Goal: Navigation & Orientation: Find specific page/section

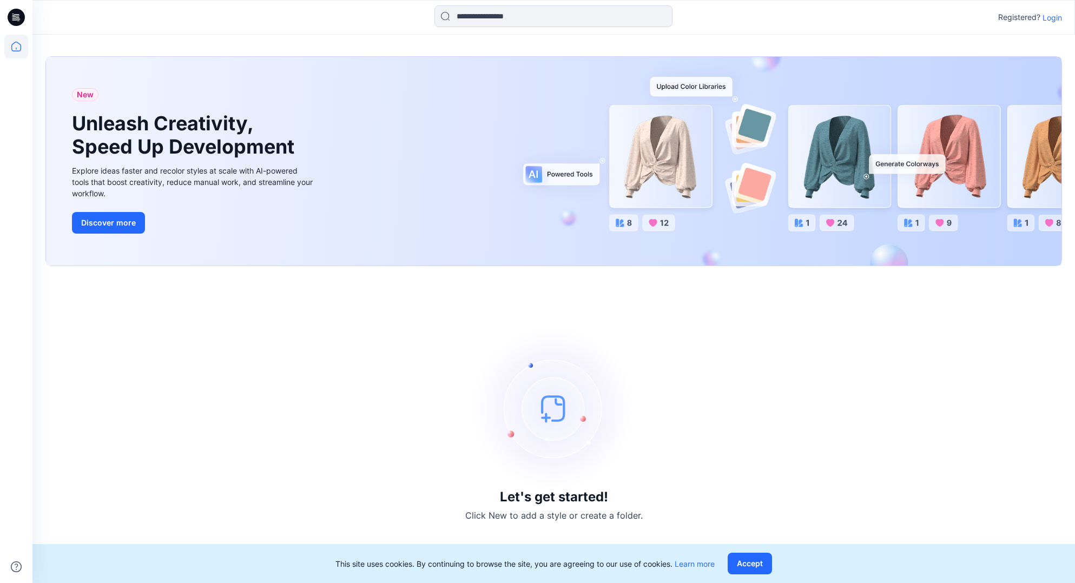
click at [1061, 22] on p "Login" at bounding box center [1051, 17] width 19 height 11
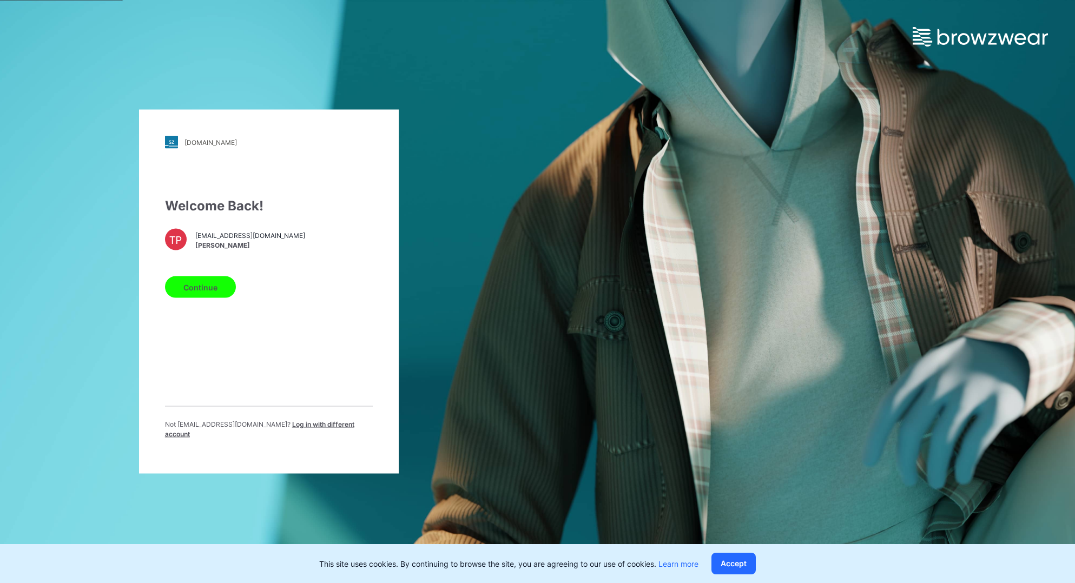
click at [184, 292] on button "Continue" at bounding box center [200, 287] width 71 height 22
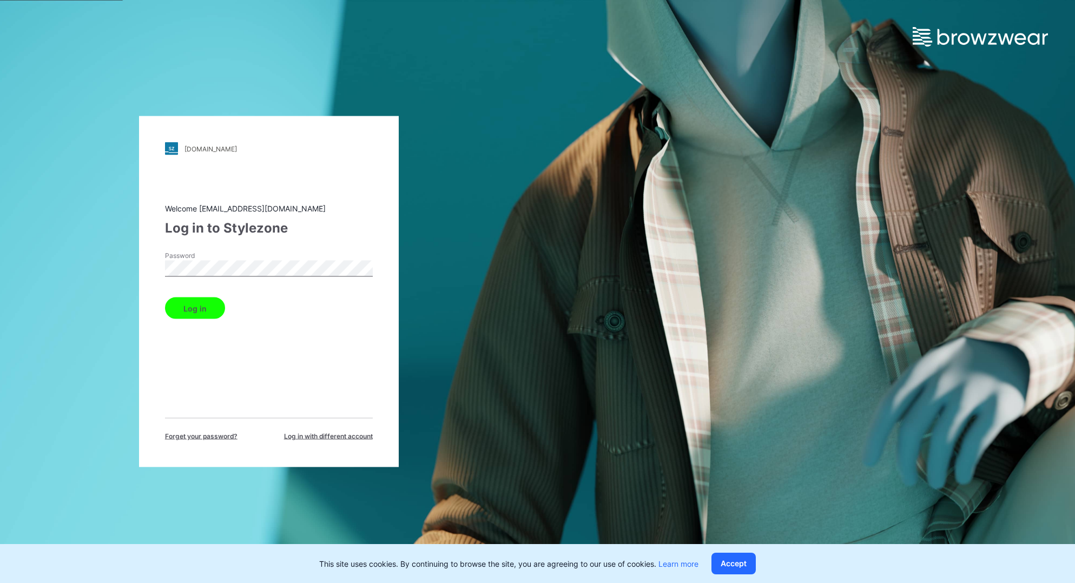
click at [193, 314] on button "Log in" at bounding box center [195, 309] width 60 height 22
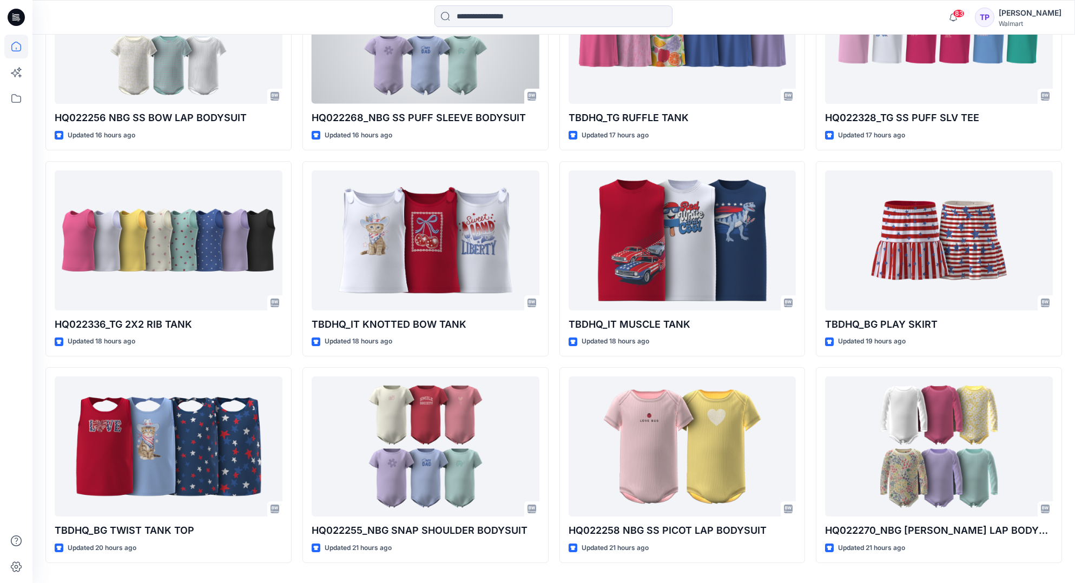
scroll to position [429, 0]
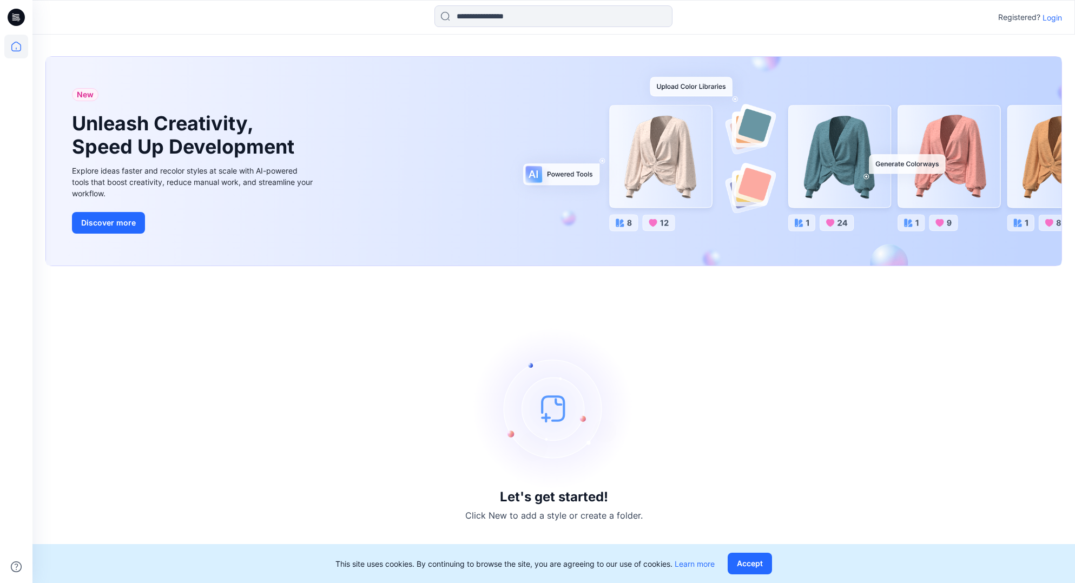
click at [1054, 17] on p "Login" at bounding box center [1051, 17] width 19 height 11
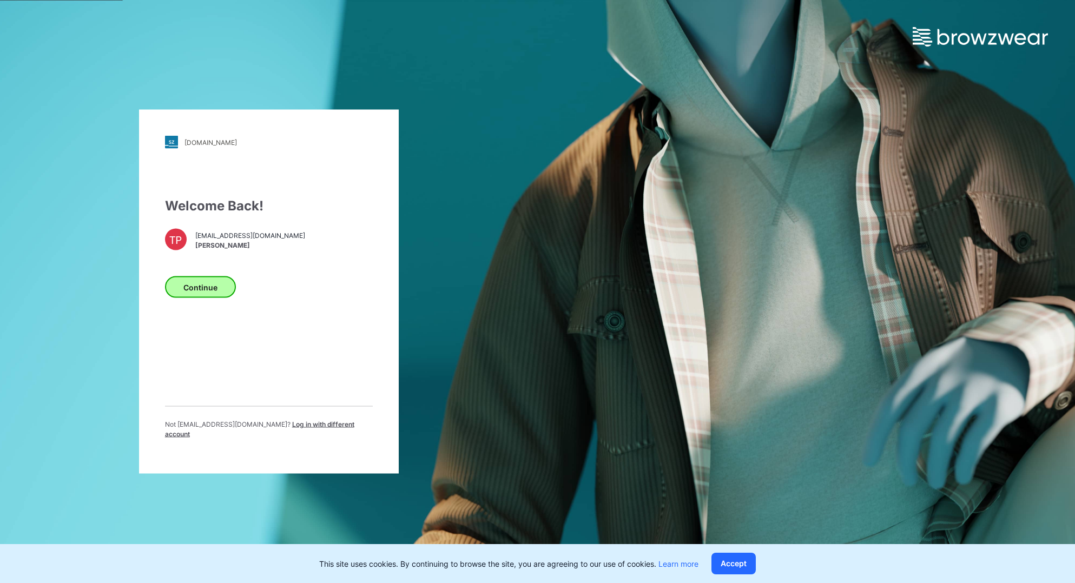
click at [228, 282] on div "Continue" at bounding box center [269, 285] width 208 height 26
click at [215, 290] on button "Continue" at bounding box center [200, 287] width 71 height 22
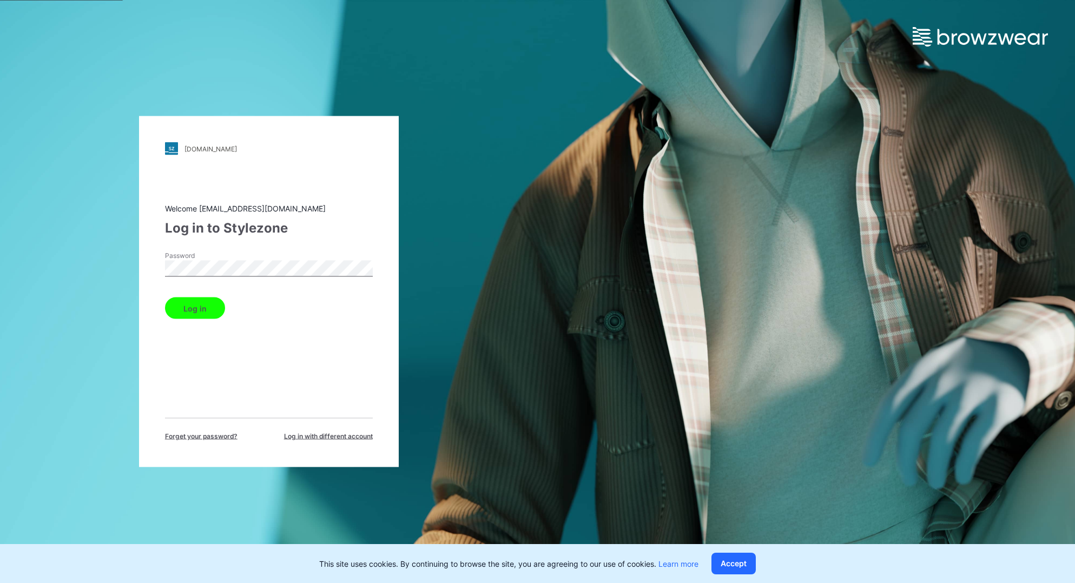
click at [186, 308] on button "Log in" at bounding box center [195, 309] width 60 height 22
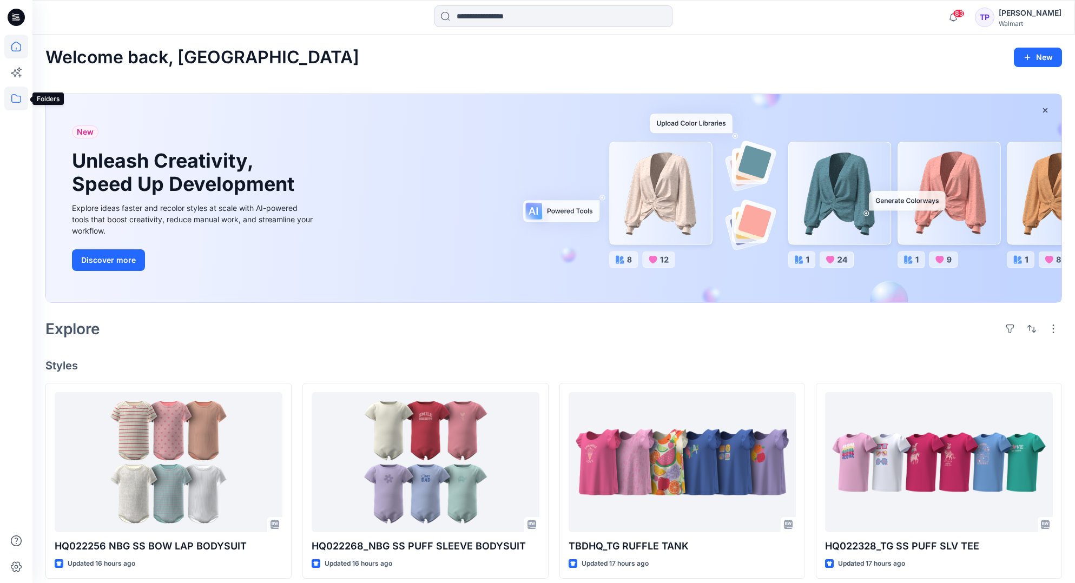
click at [15, 97] on icon at bounding box center [16, 99] width 24 height 24
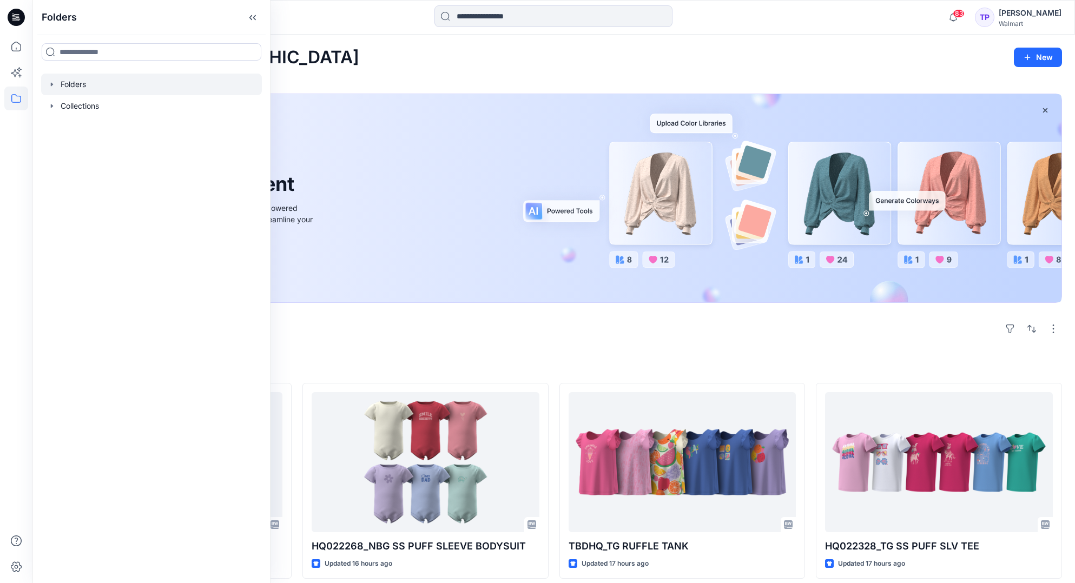
click at [51, 84] on icon "button" at bounding box center [52, 84] width 2 height 4
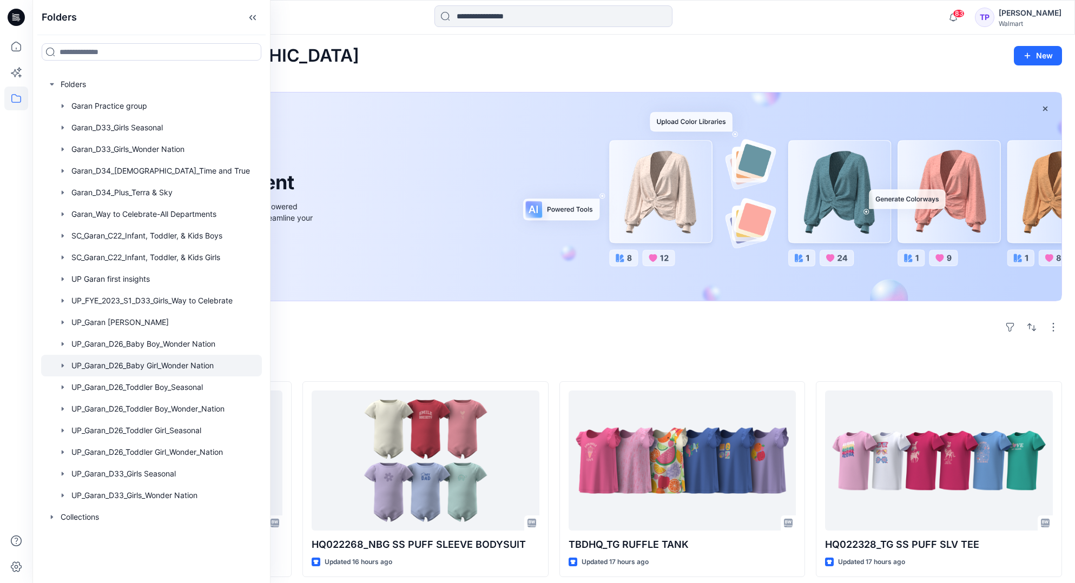
scroll to position [2, 0]
click at [69, 453] on div at bounding box center [151, 452] width 221 height 22
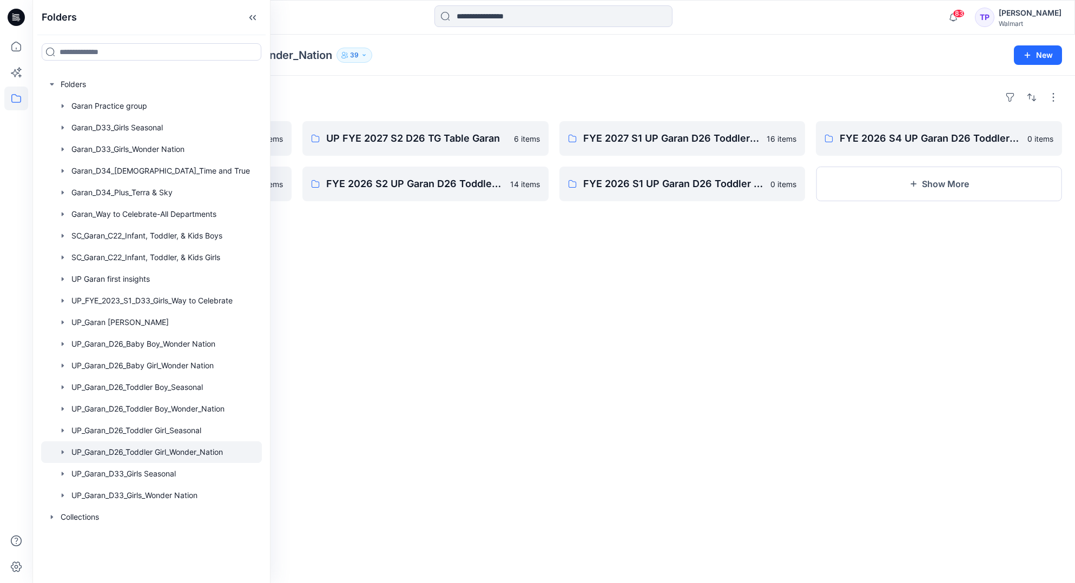
drag, startPoint x: 350, startPoint y: 23, endPoint x: 269, endPoint y: 41, distance: 83.1
click at [349, 23] on div at bounding box center [553, 17] width 521 height 24
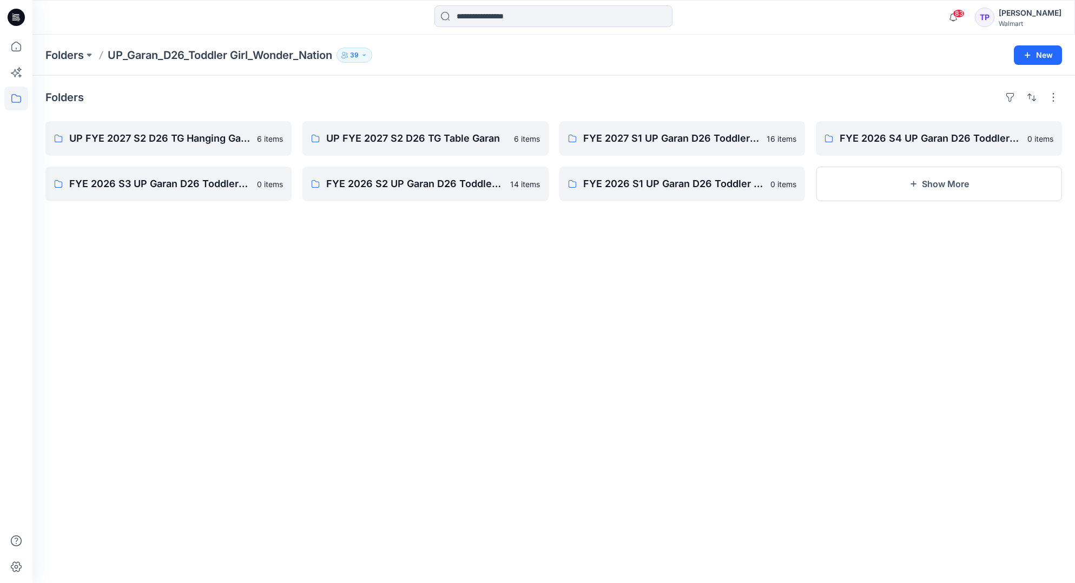
click at [18, 19] on icon at bounding box center [16, 17] width 17 height 17
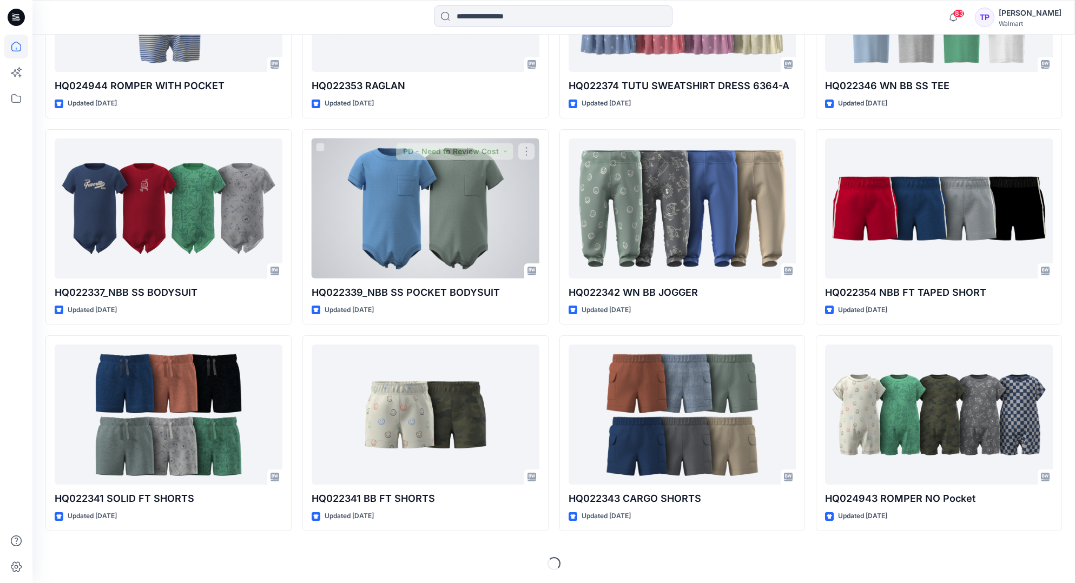
scroll to position [2319, 0]
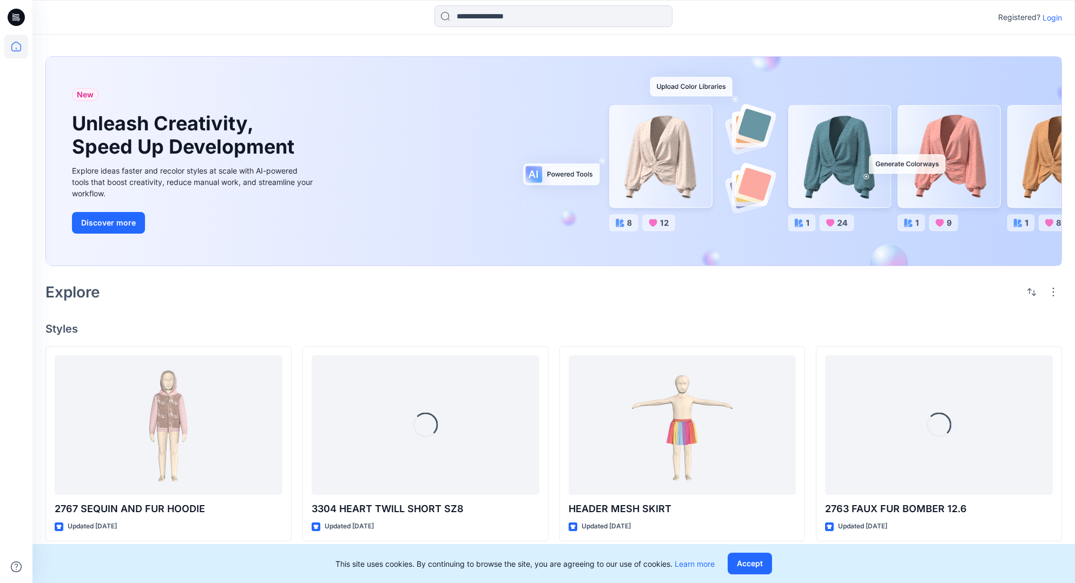
click at [1047, 20] on p "Login" at bounding box center [1051, 17] width 19 height 11
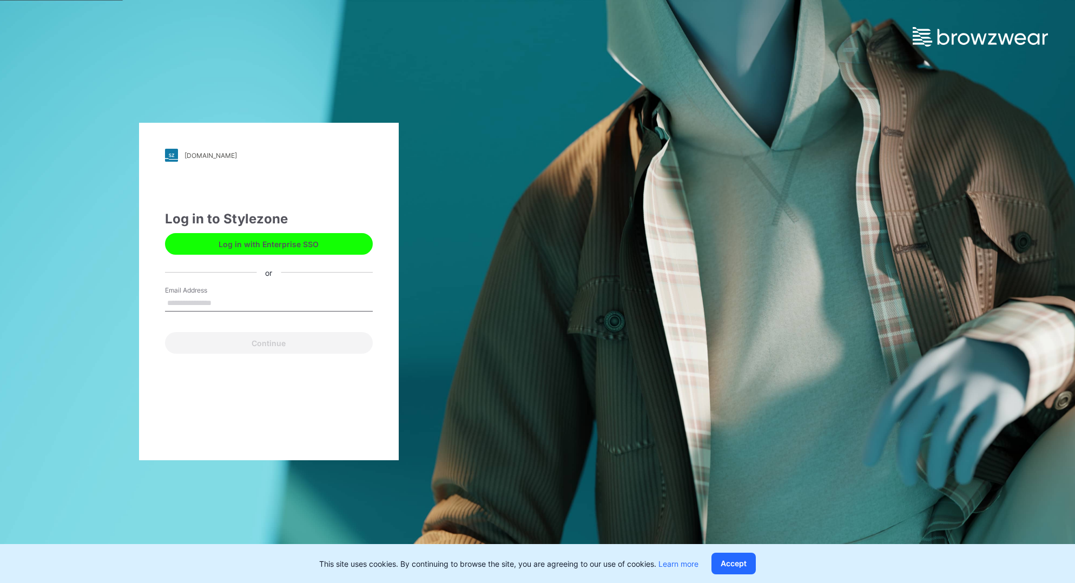
click at [253, 303] on input "Email Address" at bounding box center [269, 303] width 208 height 16
type input "**********"
click at [254, 339] on button "Continue" at bounding box center [269, 343] width 208 height 22
click at [280, 344] on div "Continue" at bounding box center [269, 341] width 208 height 26
click at [269, 301] on input "**********" at bounding box center [269, 303] width 208 height 16
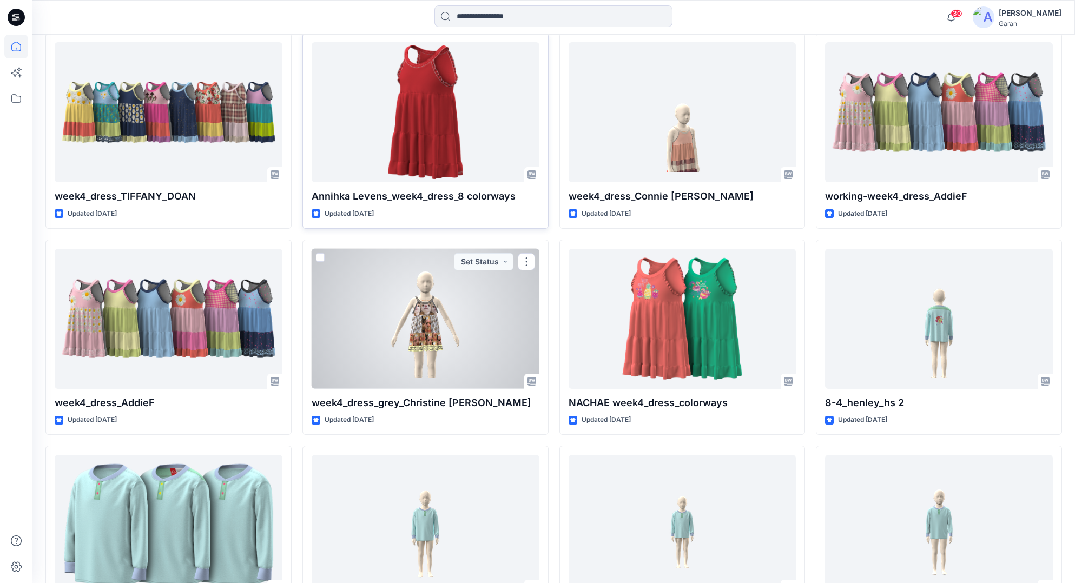
scroll to position [359, 0]
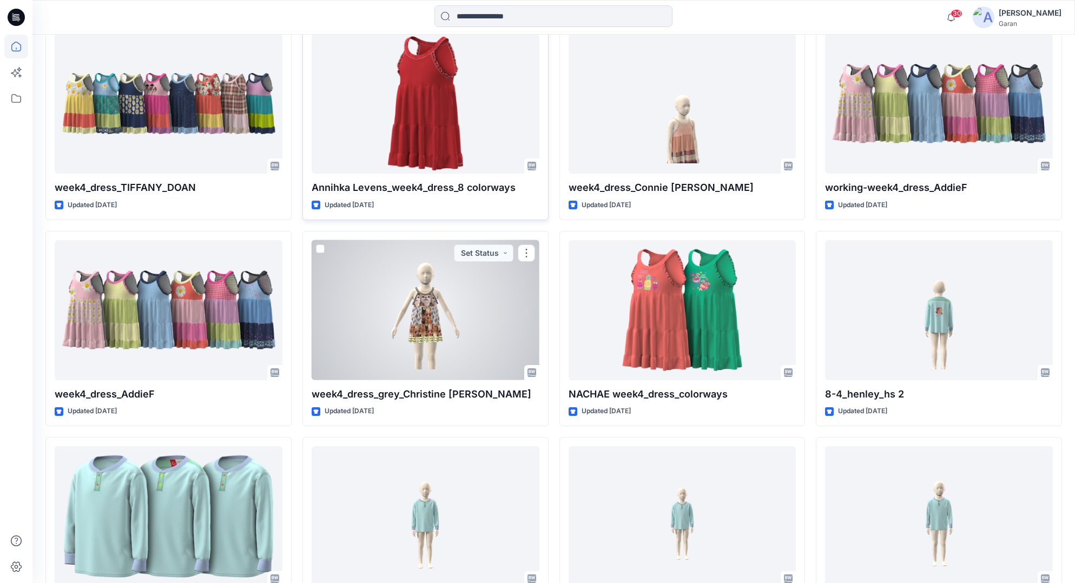
click at [497, 318] on div at bounding box center [426, 310] width 228 height 140
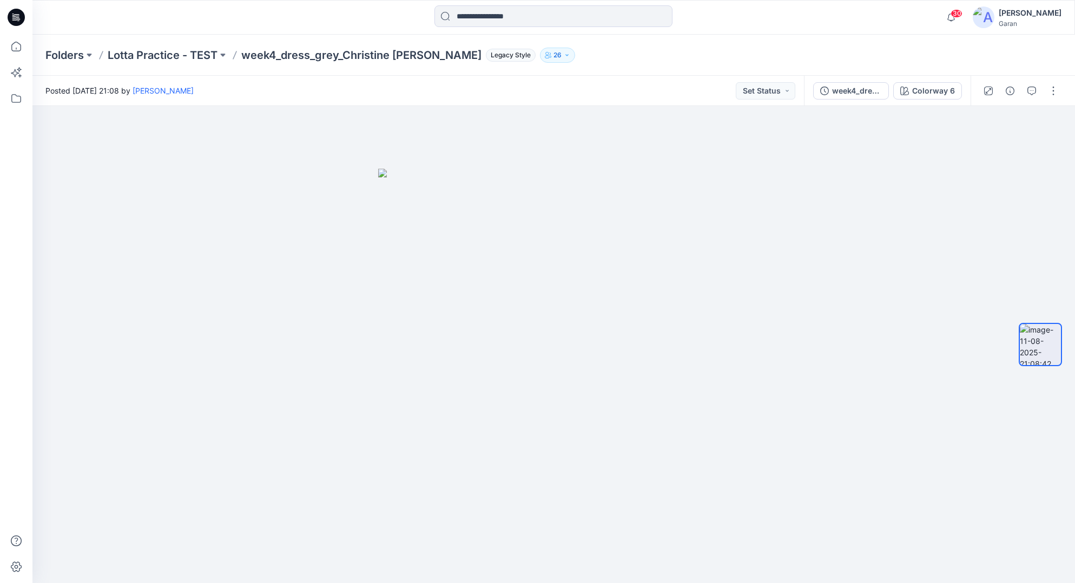
click at [17, 16] on icon at bounding box center [16, 17] width 17 height 17
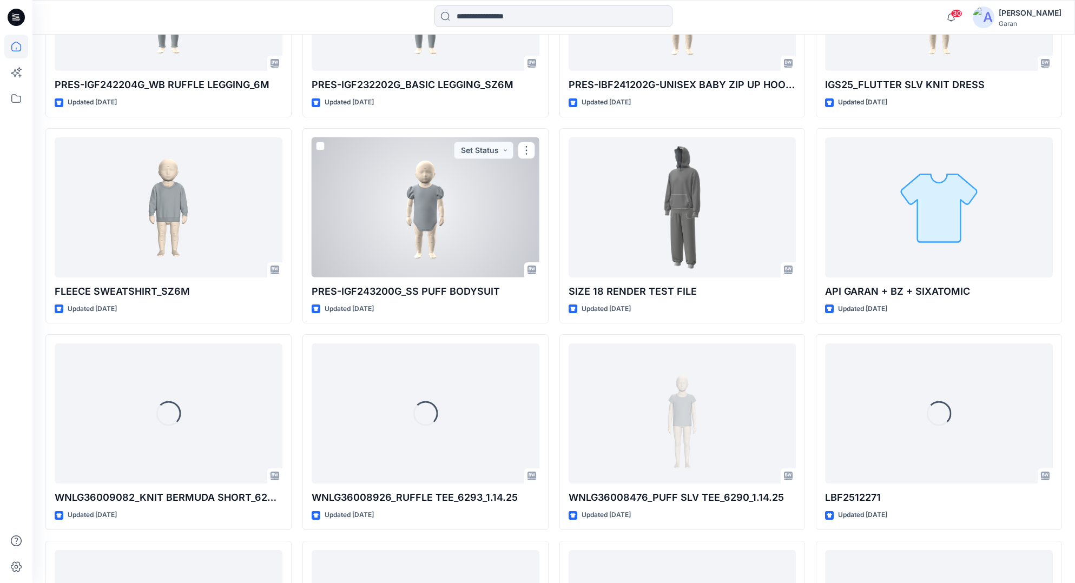
scroll to position [1908, 0]
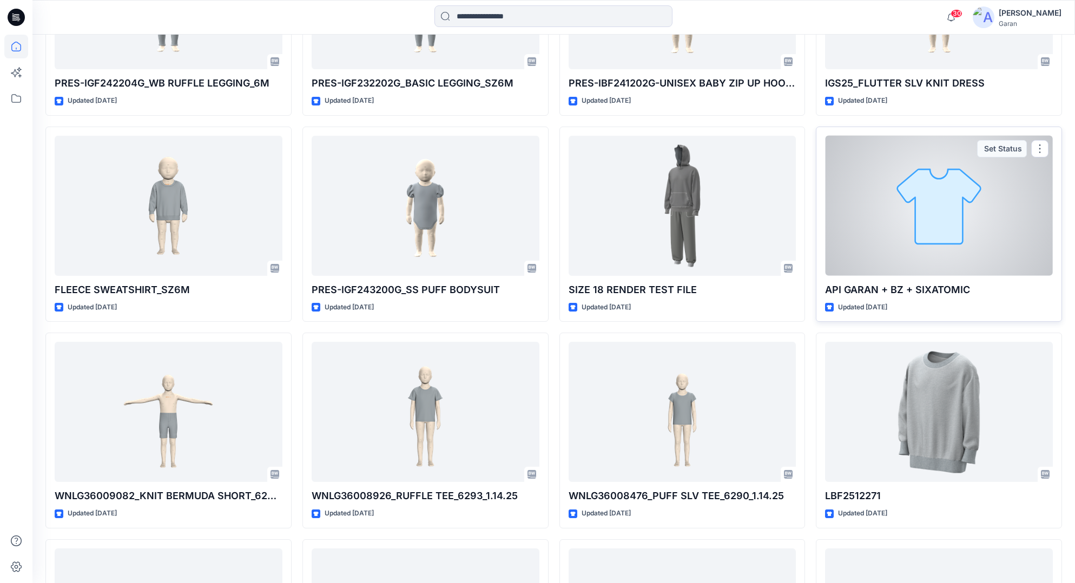
click at [972, 256] on div at bounding box center [939, 206] width 228 height 140
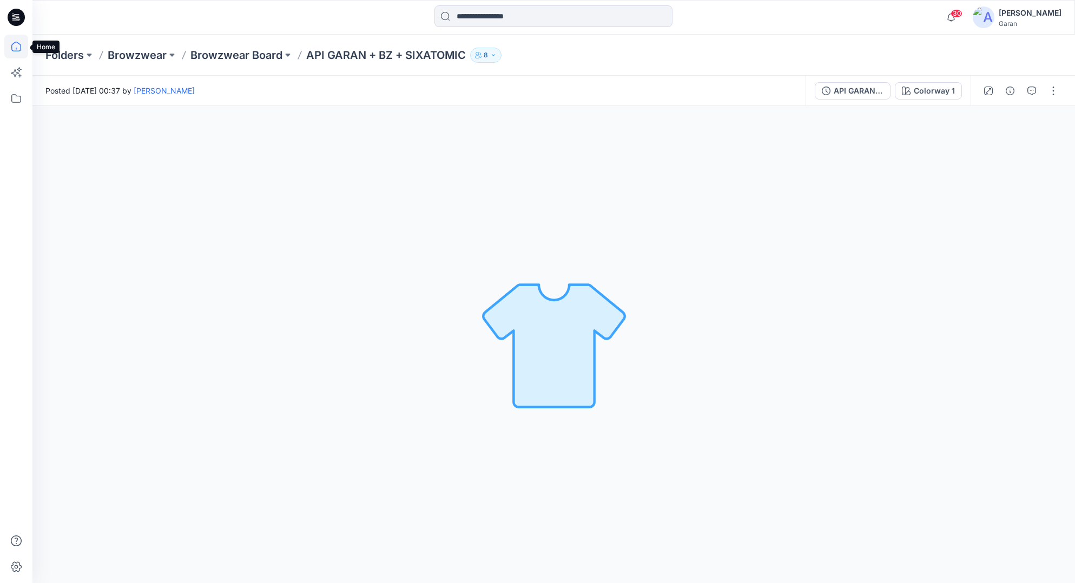
click at [16, 51] on icon at bounding box center [16, 47] width 10 height 10
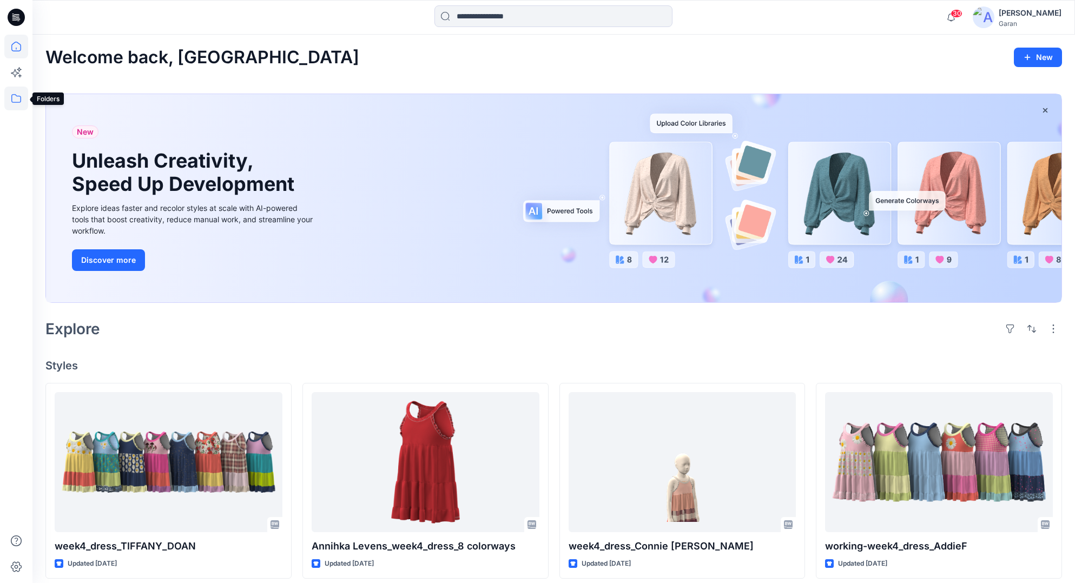
click at [14, 105] on icon at bounding box center [16, 99] width 24 height 24
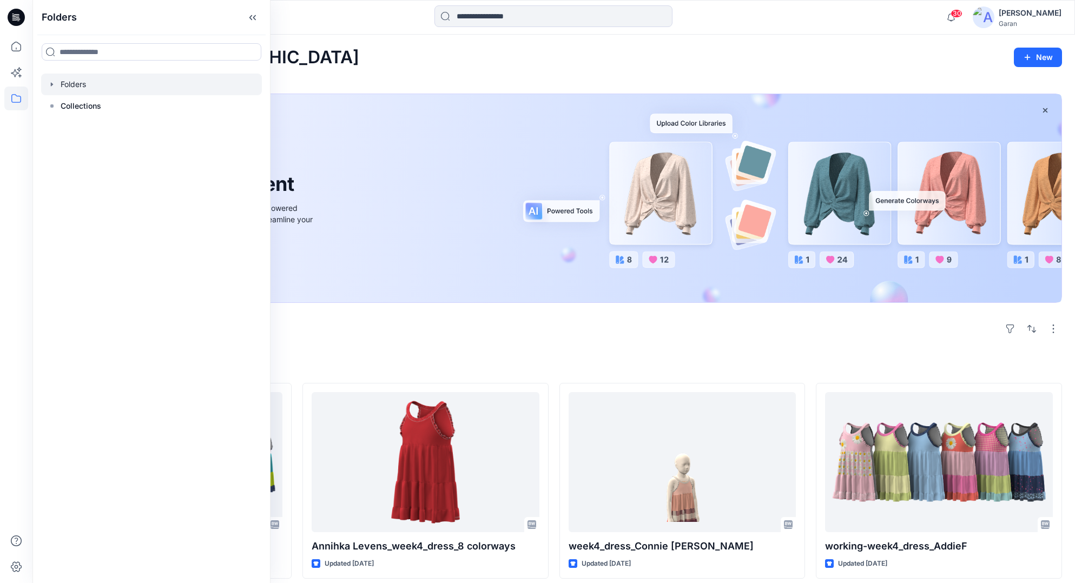
click at [51, 89] on div at bounding box center [151, 85] width 221 height 22
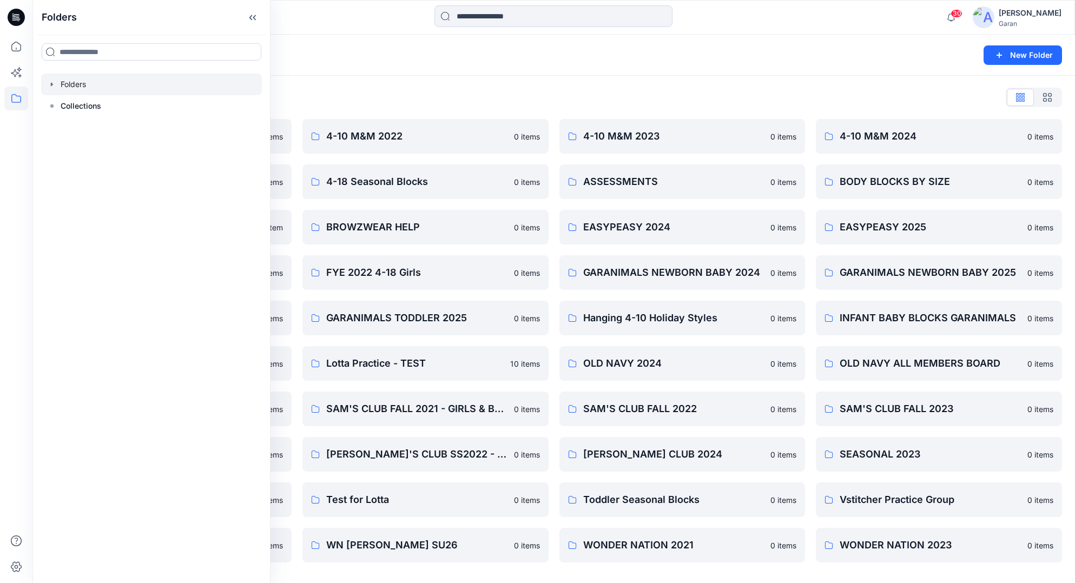
click at [54, 83] on icon "button" at bounding box center [52, 84] width 9 height 9
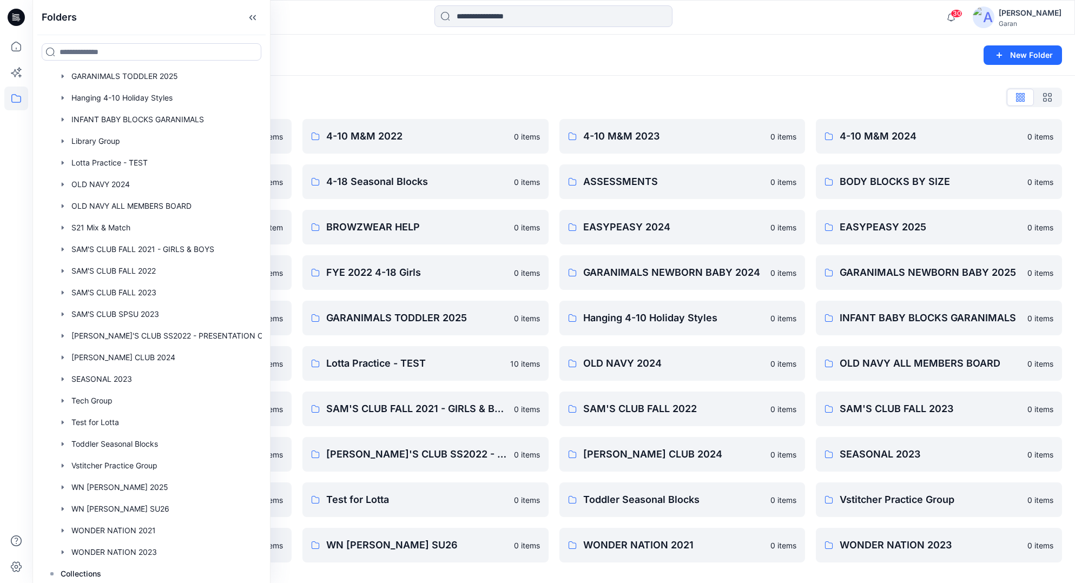
scroll to position [399, 0]
click at [189, 504] on div at bounding box center [163, 508] width 244 height 22
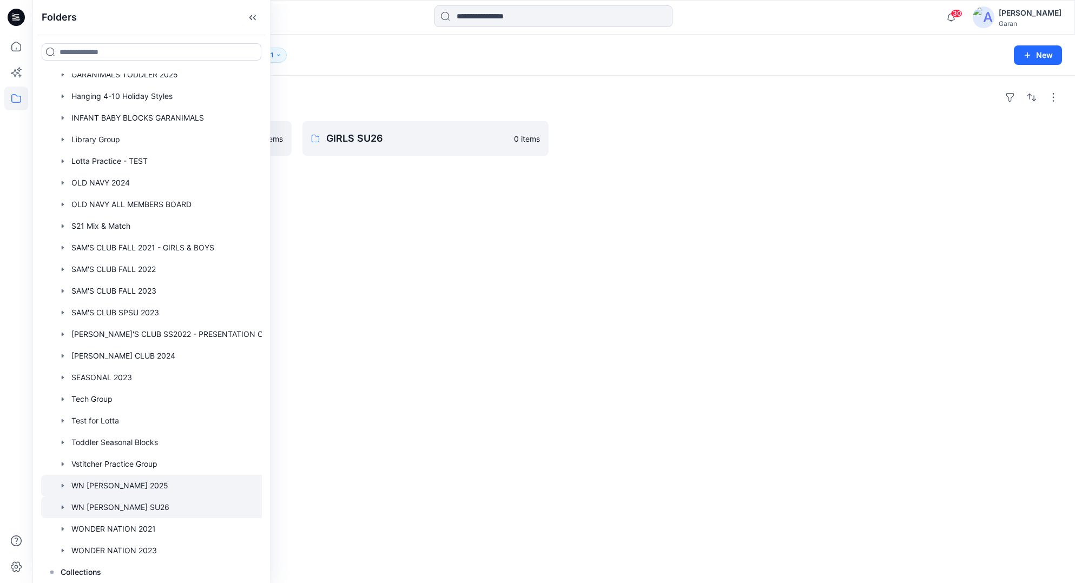
click at [186, 488] on div at bounding box center [163, 486] width 244 height 22
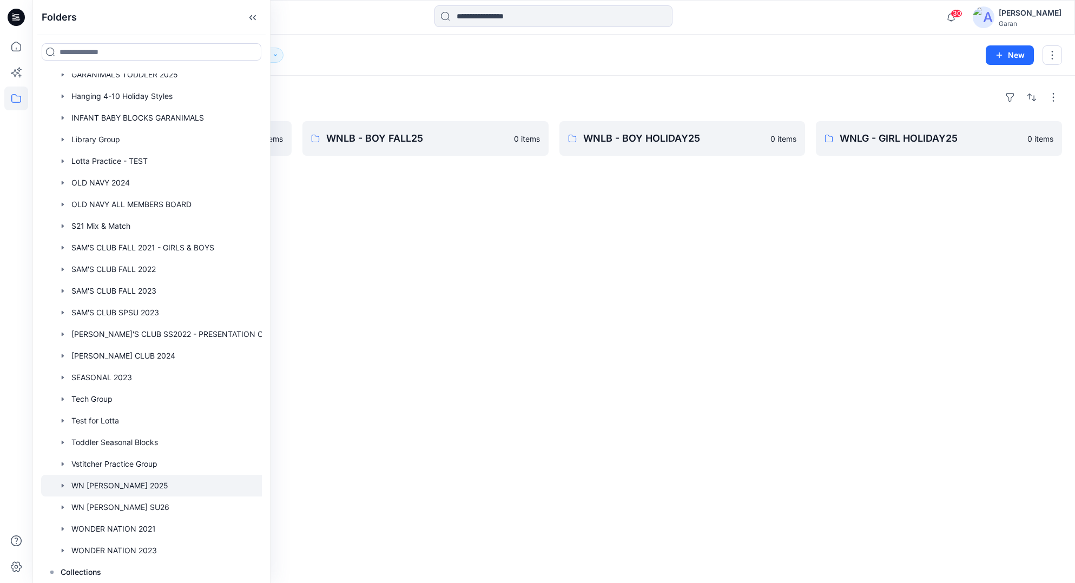
click at [441, 398] on div "Folders WNLG - GIRL FALL25 3 items WNLB - BOY FALL25 0 items WNLB - BOY HOLIDAY…" at bounding box center [553, 329] width 1042 height 507
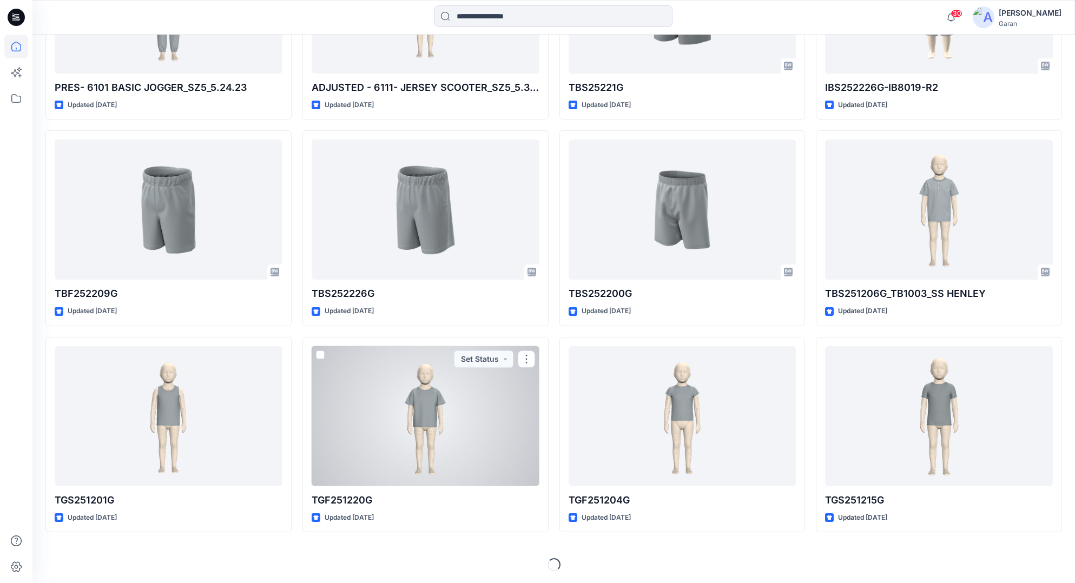
scroll to position [2936, 0]
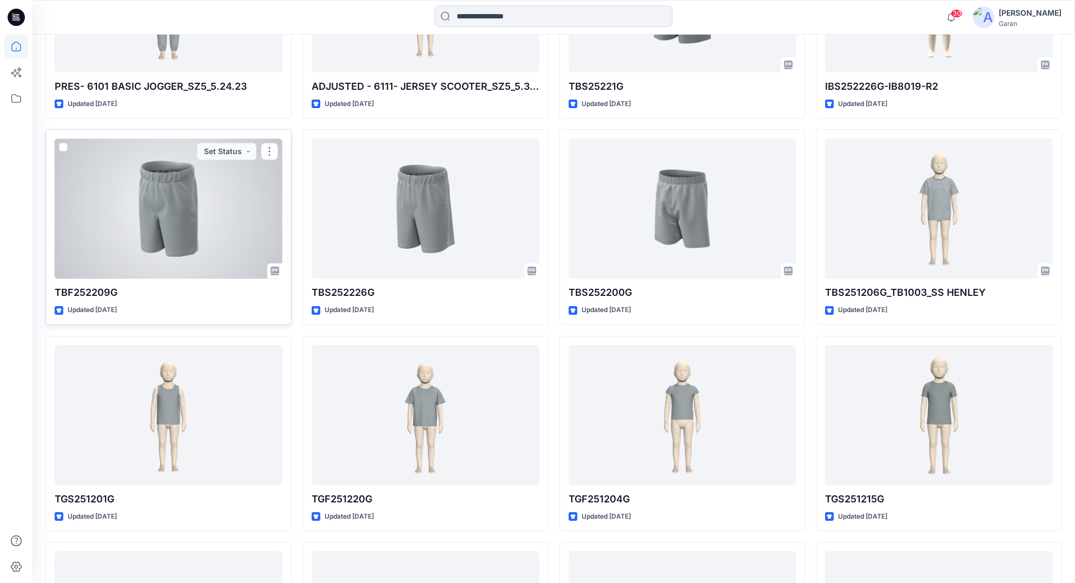
click at [164, 263] on div at bounding box center [169, 208] width 228 height 140
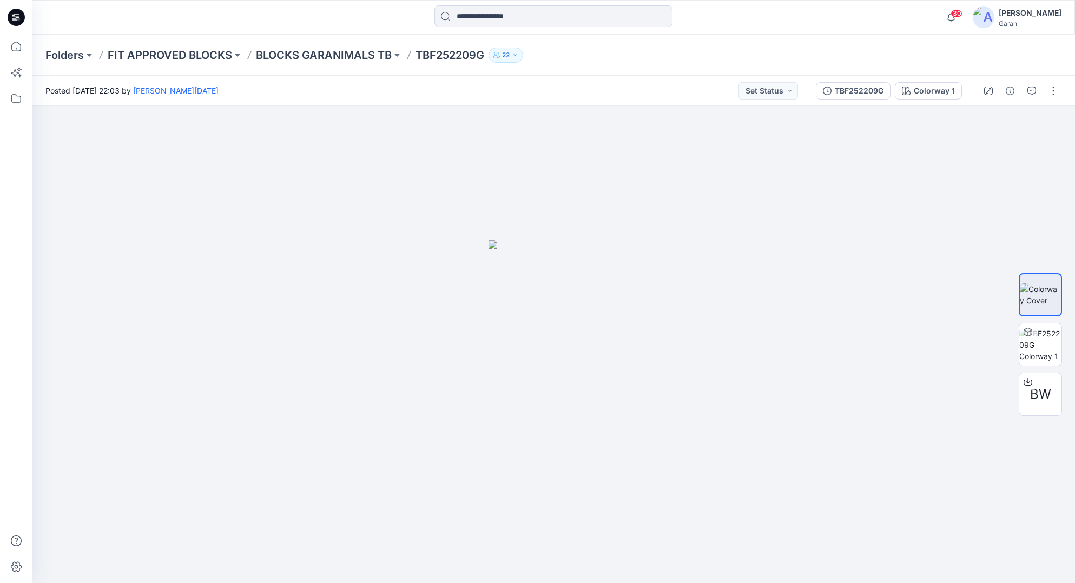
click at [19, 7] on icon at bounding box center [16, 17] width 17 height 35
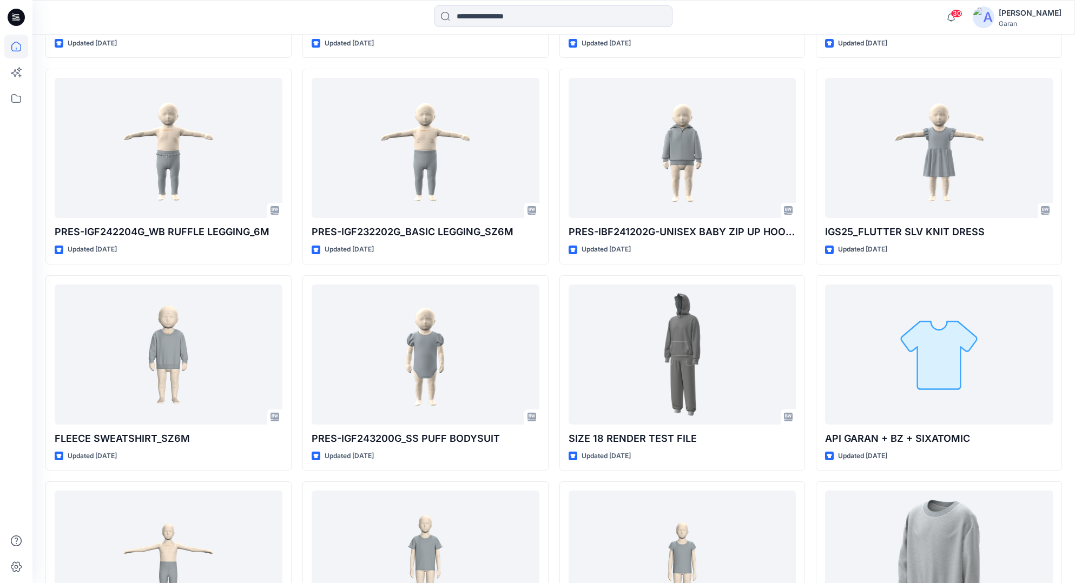
scroll to position [1762, 0]
